Goal: Information Seeking & Learning: Learn about a topic

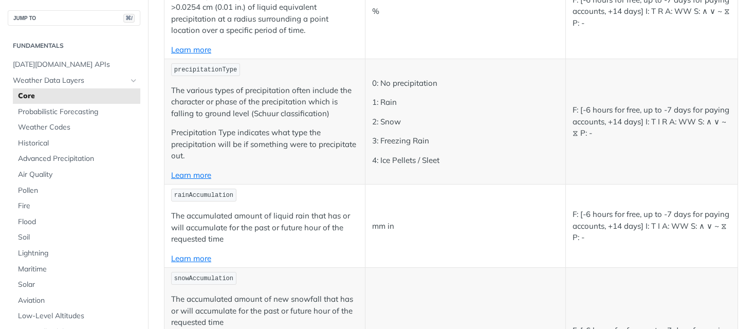
scroll to position [2621, 0]
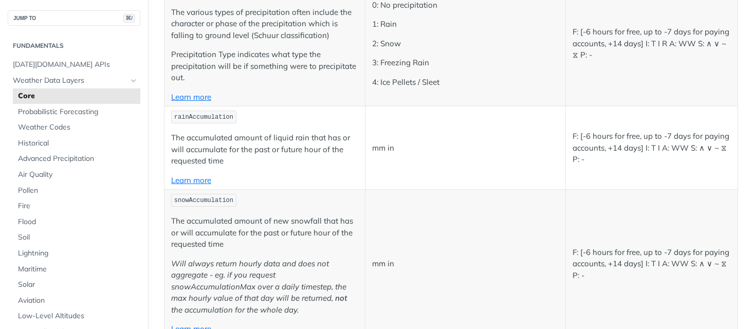
click at [180, 114] on span "rainAccumulation" at bounding box center [203, 117] width 59 height 7
click at [320, 144] on p "The accumulated amount of liquid rain that has or will accumulate for the past …" at bounding box center [264, 149] width 187 height 35
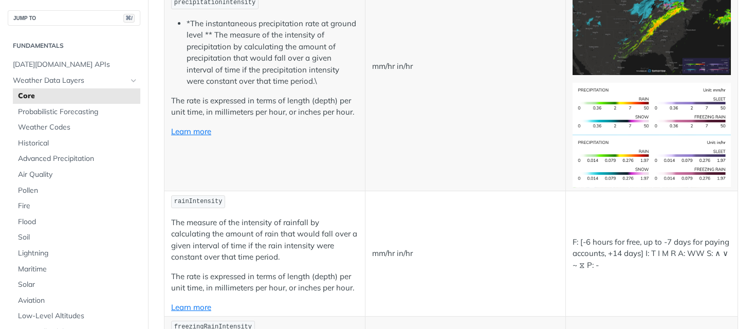
scroll to position [1814, 0]
drag, startPoint x: 189, startPoint y: 195, endPoint x: 172, endPoint y: 193, distance: 17.2
click at [172, 196] on code "rainIntensity" at bounding box center [198, 202] width 54 height 13
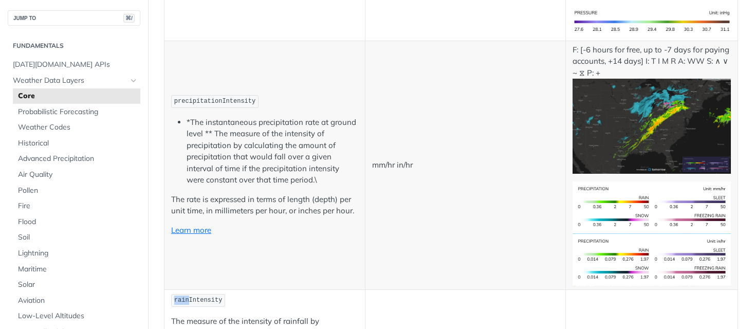
scroll to position [1714, 0]
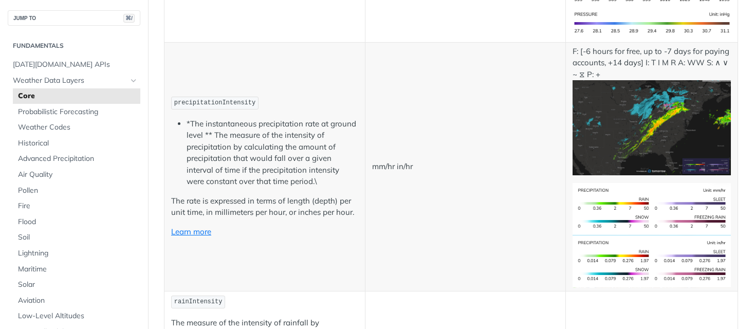
click at [274, 161] on li "*The instantaneous precipitation rate at ground level ** The measure of the int…" at bounding box center [273, 152] width 172 height 69
drag, startPoint x: 177, startPoint y: 194, endPoint x: 249, endPoint y: 196, distance: 72.5
click at [231, 197] on p "The rate is expressed in terms of length (depth) per unit time, in millimeters …" at bounding box center [264, 206] width 187 height 23
click at [277, 195] on p "The rate is expressed in terms of length (depth) per unit time, in millimeters …" at bounding box center [264, 206] width 187 height 23
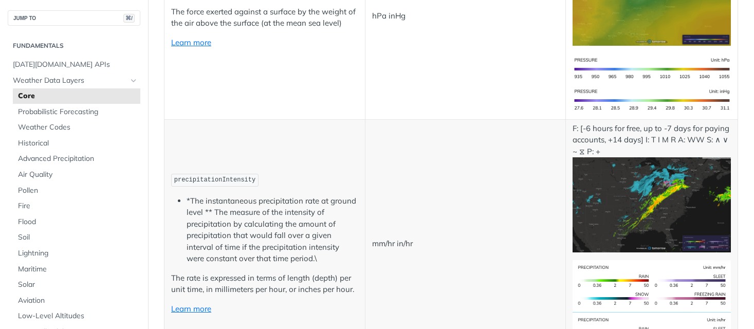
scroll to position [1642, 0]
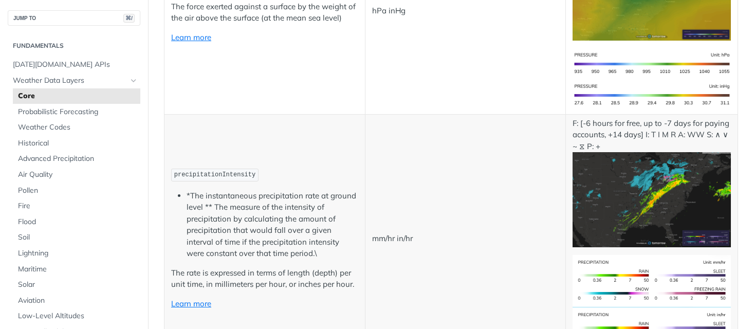
click at [187, 171] on span "precipitationIntensity" at bounding box center [214, 174] width 81 height 7
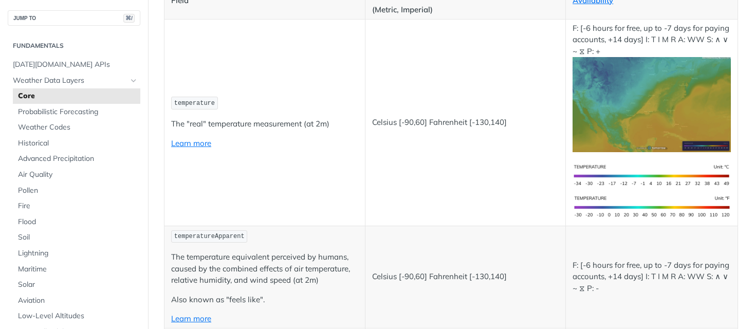
scroll to position [38, 0]
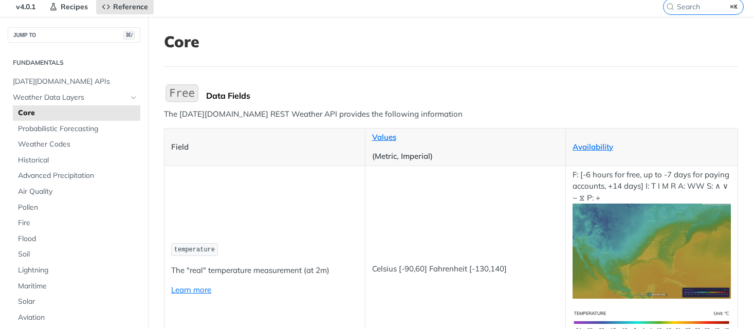
click at [261, 115] on p "The [DATE][DOMAIN_NAME] REST Weather API provides the following information" at bounding box center [451, 114] width 574 height 12
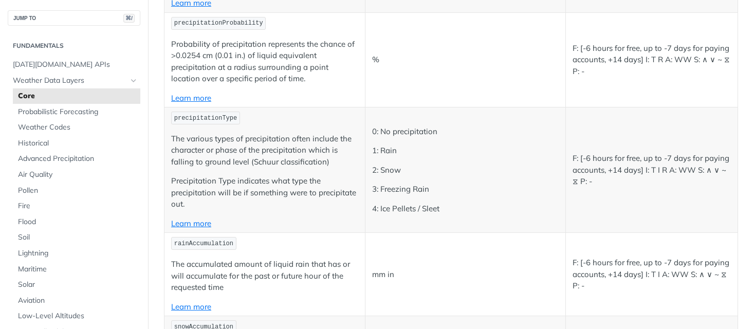
scroll to position [2522, 0]
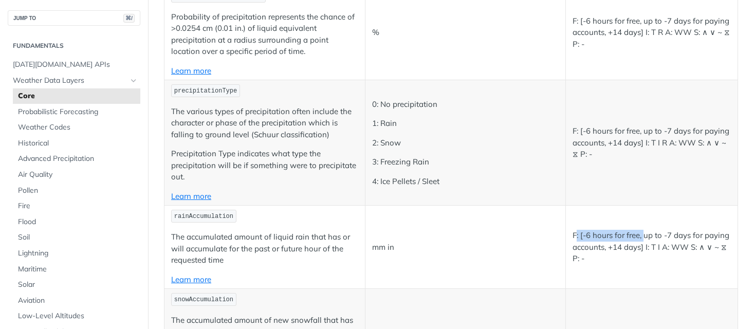
drag, startPoint x: 571, startPoint y: 229, endPoint x: 639, endPoint y: 232, distance: 67.9
click at [639, 232] on p "F: [-6 hours for free, up to -7 days for paying accounts, +14 days] I: T I A: W…" at bounding box center [651, 247] width 158 height 35
click at [651, 230] on p "F: [-6 hours for free, up to -7 days for paying accounts, +14 days] I: T I A: W…" at bounding box center [651, 247] width 158 height 35
drag, startPoint x: 691, startPoint y: 227, endPoint x: 626, endPoint y: 227, distance: 64.2
click at [626, 230] on p "F: [-6 hours for free, up to -7 days for paying accounts, +14 days] I: T I A: W…" at bounding box center [651, 247] width 158 height 35
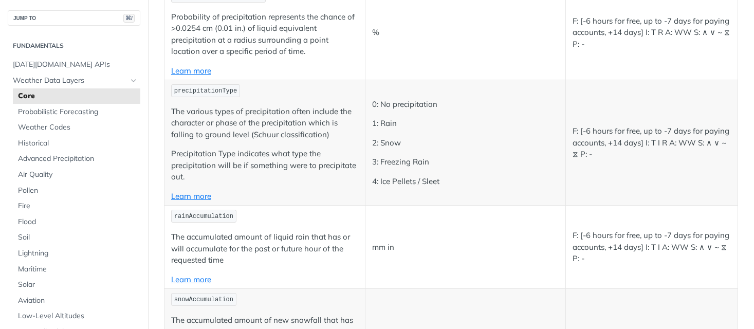
click at [611, 230] on p "F: [-6 hours for free, up to -7 days for paying accounts, +14 days] I: T I A: W…" at bounding box center [651, 247] width 158 height 35
drag, startPoint x: 568, startPoint y: 239, endPoint x: 609, endPoint y: 244, distance: 41.8
click at [609, 244] on p "F: [-6 hours for free, up to -7 days for paying accounts, +14 days] I: T I A: W…" at bounding box center [651, 247] width 158 height 35
click at [625, 241] on p "F: [-6 hours for free, up to -7 days for paying accounts, +14 days] I: T I A: W…" at bounding box center [651, 247] width 158 height 35
click at [593, 244] on p "F: [-6 hours for free, up to -7 days for paying accounts, +14 days] I: T I A: W…" at bounding box center [651, 247] width 158 height 35
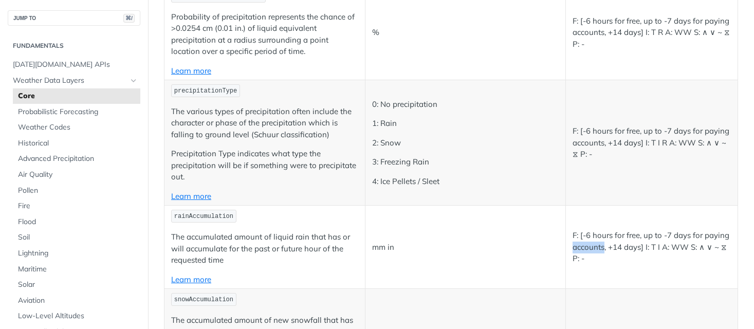
click at [593, 244] on p "F: [-6 hours for free, up to -7 days for paying accounts, +14 days] I: T I A: W…" at bounding box center [651, 247] width 158 height 35
click at [687, 239] on p "F: [-6 hours for free, up to -7 days for paying accounts, +14 days] I: T I A: W…" at bounding box center [651, 247] width 158 height 35
click at [197, 231] on p "The accumulated amount of liquid rain that has or will accumulate for the past …" at bounding box center [264, 248] width 187 height 35
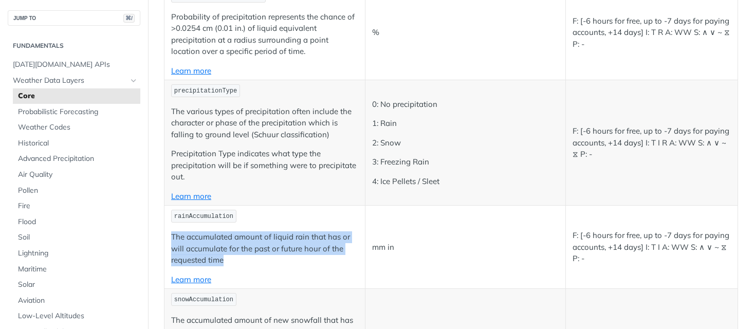
click at [197, 231] on p "The accumulated amount of liquid rain that has or will accumulate for the past …" at bounding box center [264, 248] width 187 height 35
click at [238, 233] on p "The accumulated amount of liquid rain that has or will accumulate for the past …" at bounding box center [264, 248] width 187 height 35
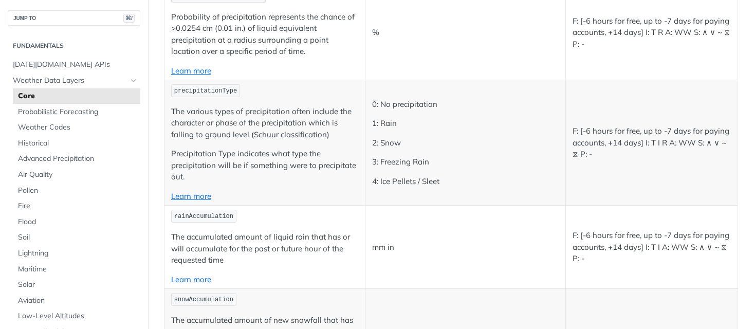
click at [182, 274] on link "Learn more" at bounding box center [191, 279] width 40 height 10
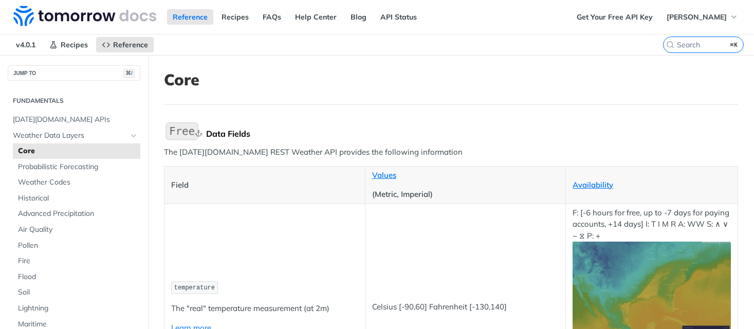
click at [234, 135] on div "Data Fields" at bounding box center [472, 133] width 532 height 10
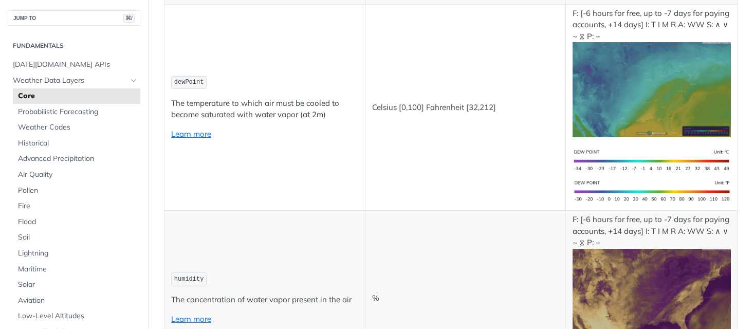
scroll to position [637, 0]
